Goal: Information Seeking & Learning: Understand process/instructions

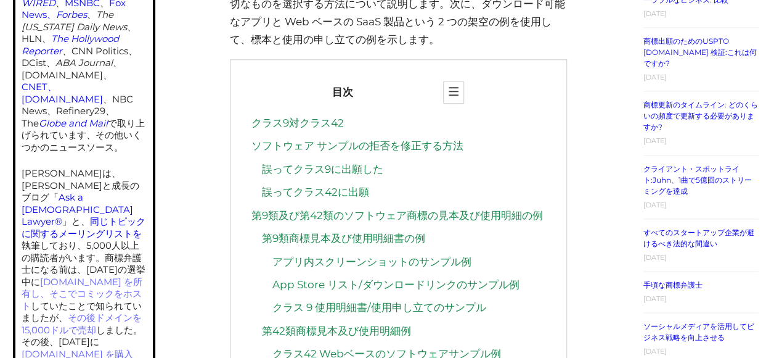
click at [392, 243] on link "第9類商標見本及び使用明細書の例" at bounding box center [343, 238] width 163 height 12
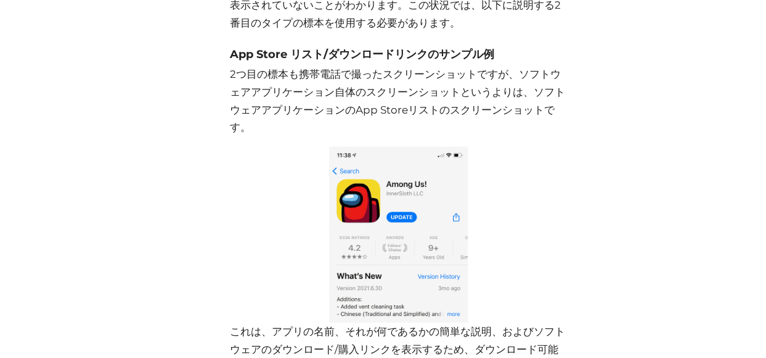
scroll to position [3561, 0]
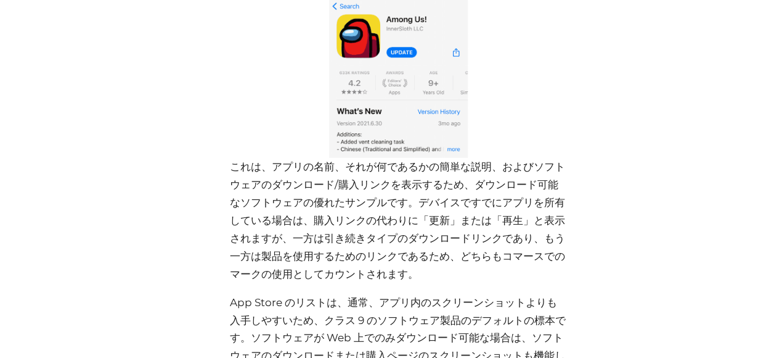
click at [427, 100] on img at bounding box center [398, 70] width 139 height 176
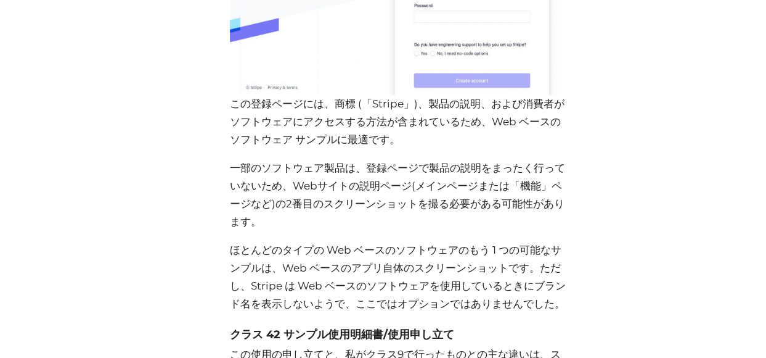
scroll to position [5370, 0]
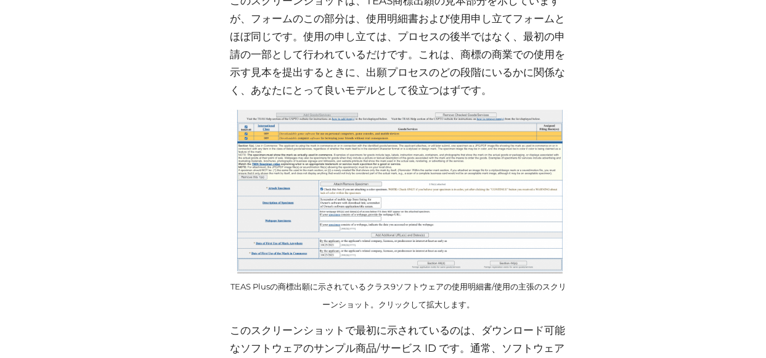
click at [382, 89] on p "このスクリーンショットは、TEAS商標出願の見本部分を示していますが、フォームのこの部分は、使用明細書および使用申し立てフォームとほぼ同じです。使用の申し立て…" at bounding box center [398, 45] width 337 height 107
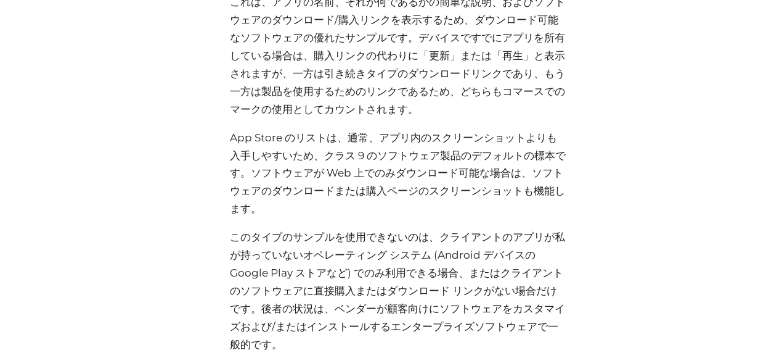
scroll to position [3561, 0]
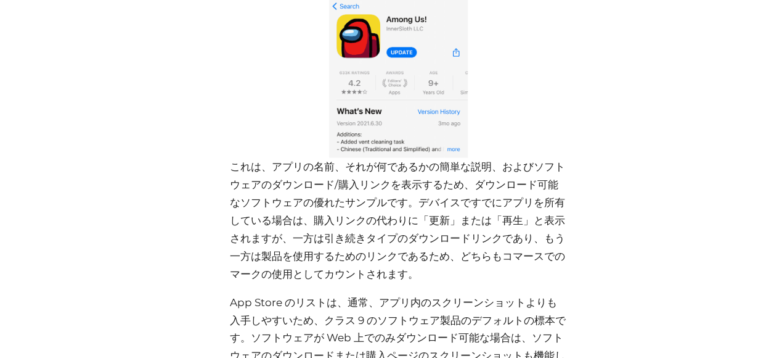
click at [402, 121] on img at bounding box center [398, 70] width 139 height 176
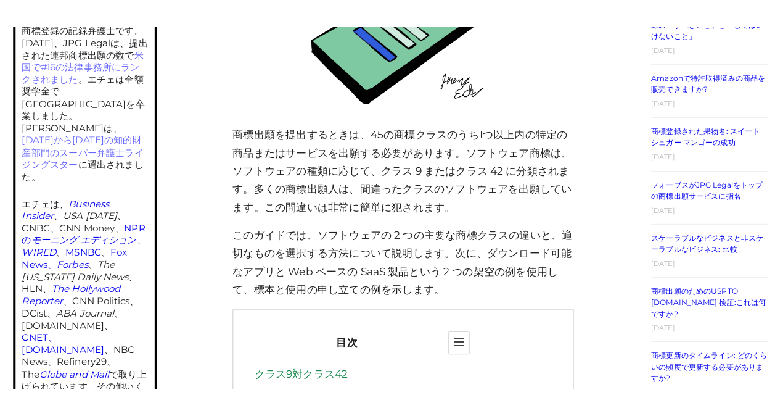
scroll to position [0, 0]
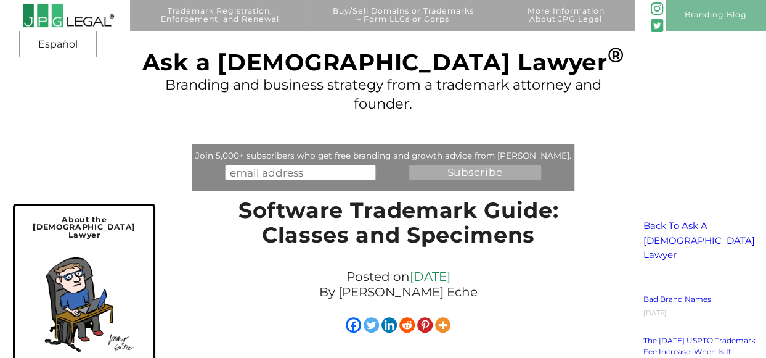
click at [668, 112] on div "Trademark Registration, Enforcement, and Renewal File a Trademark Application T…" at bounding box center [383, 69] width 766 height 138
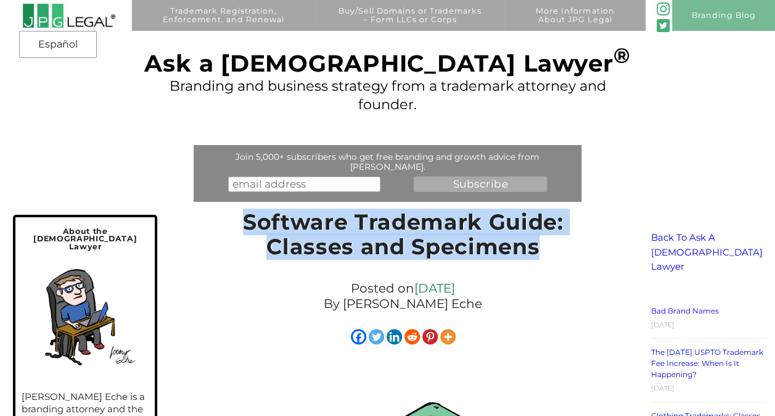
drag, startPoint x: 242, startPoint y: 213, endPoint x: 555, endPoint y: 238, distance: 313.6
click at [555, 238] on h1 "Software Trademark Guide: Classes and Specimens" at bounding box center [402, 238] width 341 height 56
drag, startPoint x: 555, startPoint y: 238, endPoint x: 503, endPoint y: 218, distance: 55.6
copy h1 "Software Trademark Guide: Classes and Specimens"
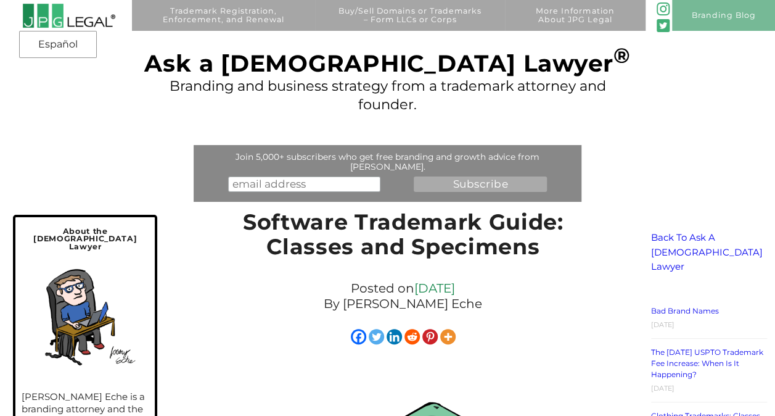
click at [681, 38] on div "Trademark Registration, Enforcement, and Renewal File a Trademark Application T…" at bounding box center [387, 69] width 775 height 139
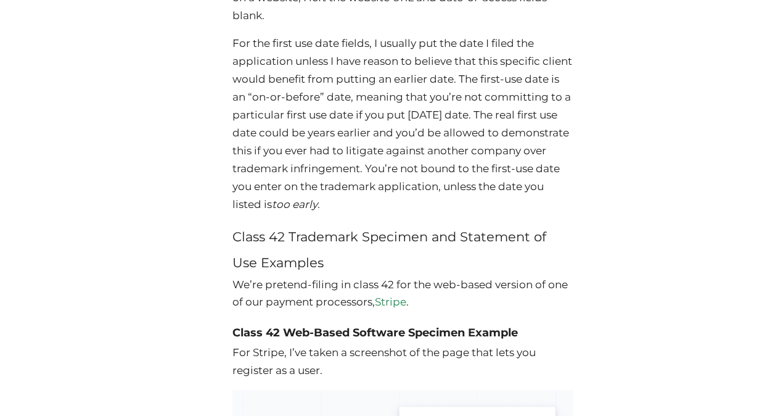
scroll to position [5755, 0]
